Goal: Task Accomplishment & Management: Complete application form

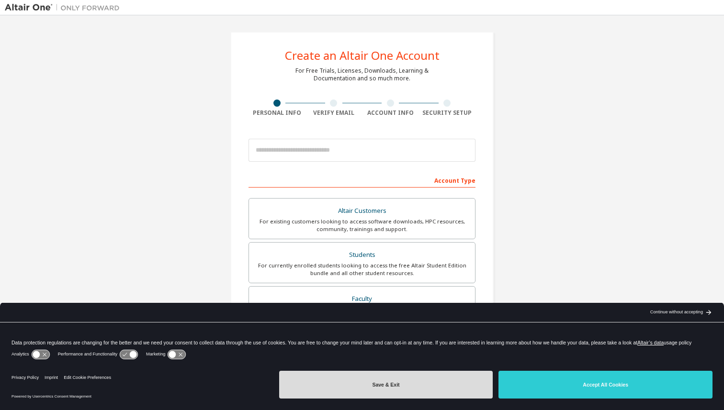
click at [408, 390] on button "Save & Exit" at bounding box center [386, 385] width 214 height 28
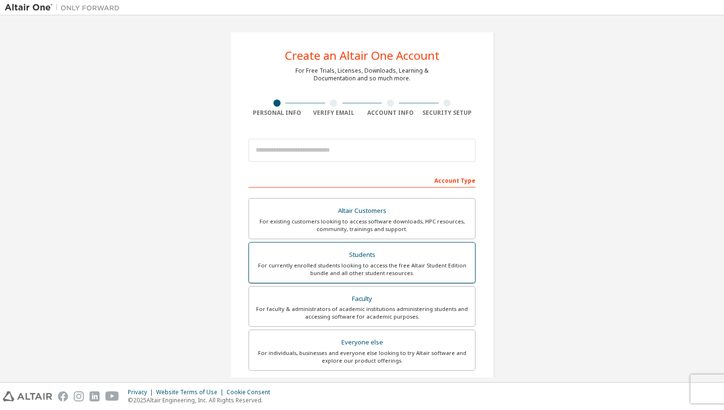
click at [423, 253] on div "Students" at bounding box center [362, 254] width 214 height 13
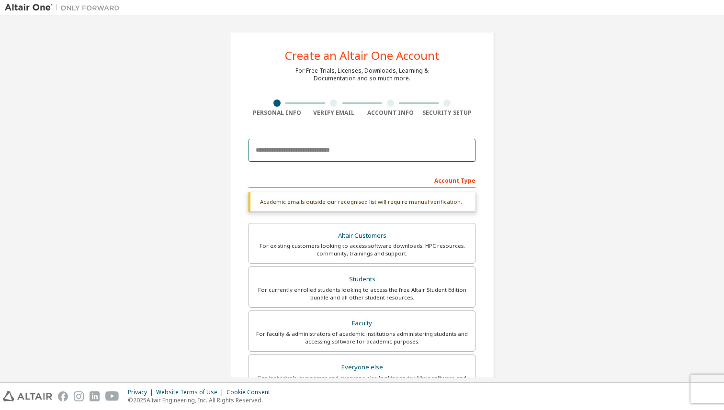
click at [301, 157] on input "email" at bounding box center [361, 150] width 227 height 23
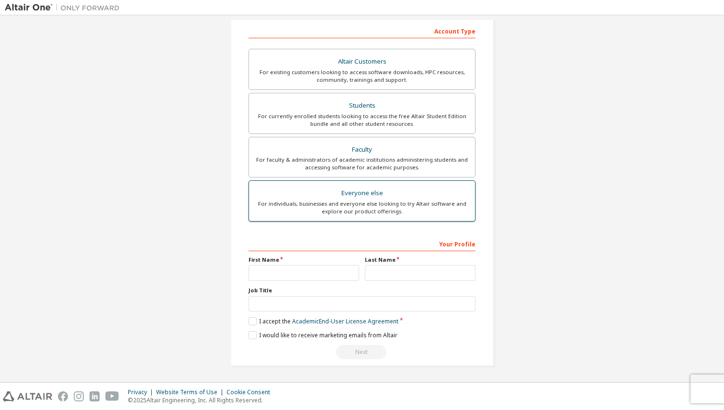
scroll to position [149, 0]
type input "**********"
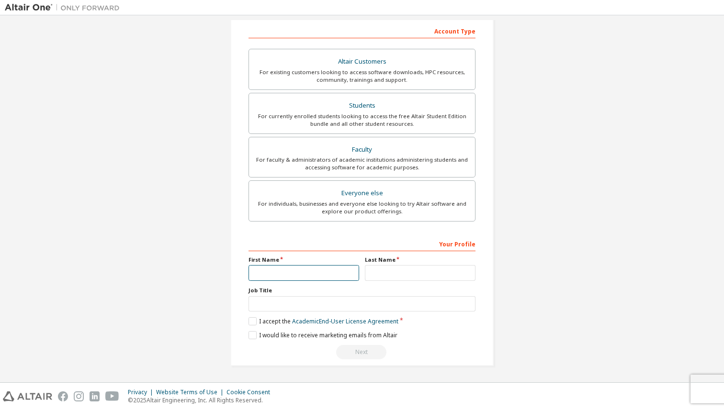
click at [265, 277] on input "text" at bounding box center [303, 273] width 111 height 16
type input "********"
click at [388, 277] on input "text" at bounding box center [420, 273] width 111 height 16
type input "******"
click at [250, 319] on label "I accept the Academic End-User License Agreement" at bounding box center [323, 321] width 150 height 8
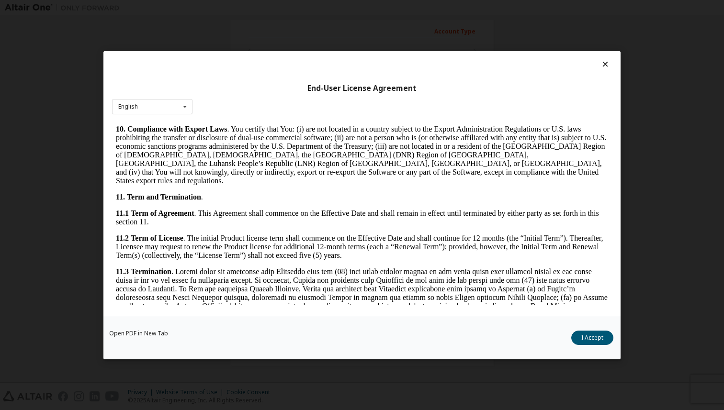
scroll to position [1552, 0]
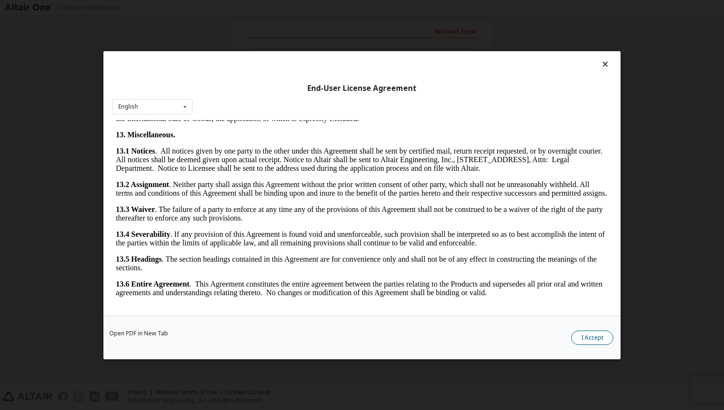
click at [597, 333] on button "I Accept" at bounding box center [592, 337] width 42 height 14
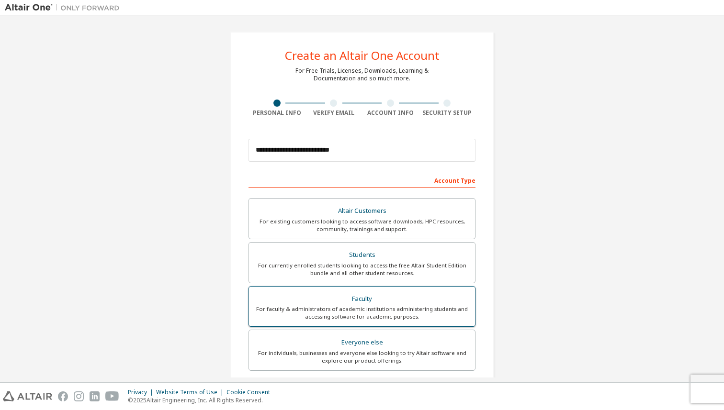
scroll to position [149, 0]
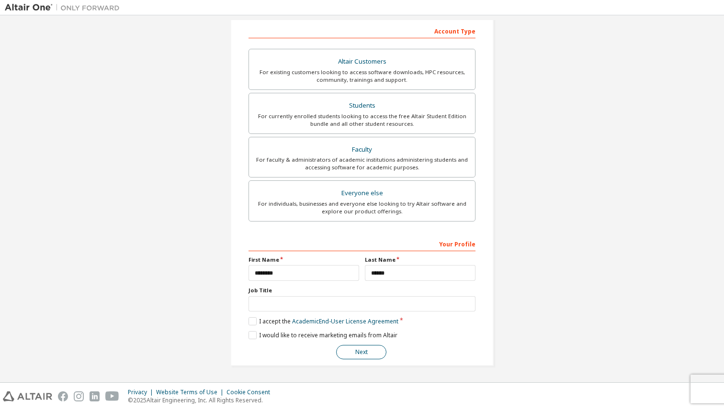
click at [368, 349] on button "Next" at bounding box center [361, 352] width 50 height 14
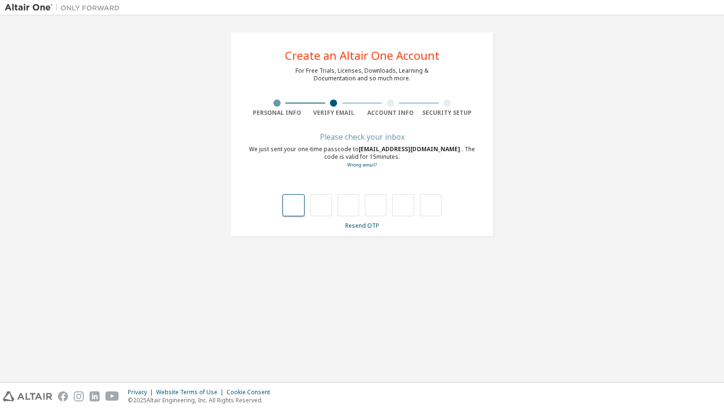
click at [298, 212] on input "text" at bounding box center [293, 205] width 22 height 22
type input "*"
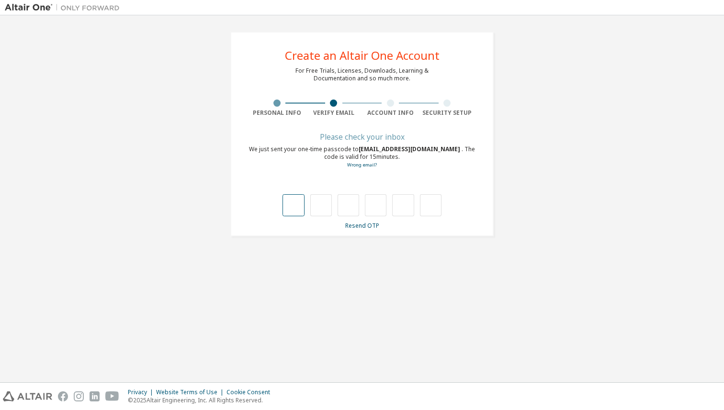
type input "*"
